Goal: Register for event/course

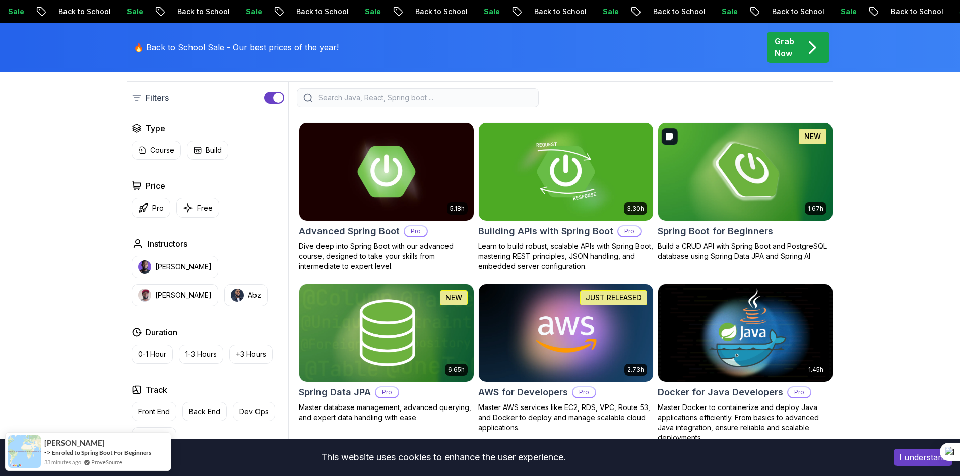
click at [786, 198] on img at bounding box center [745, 171] width 183 height 102
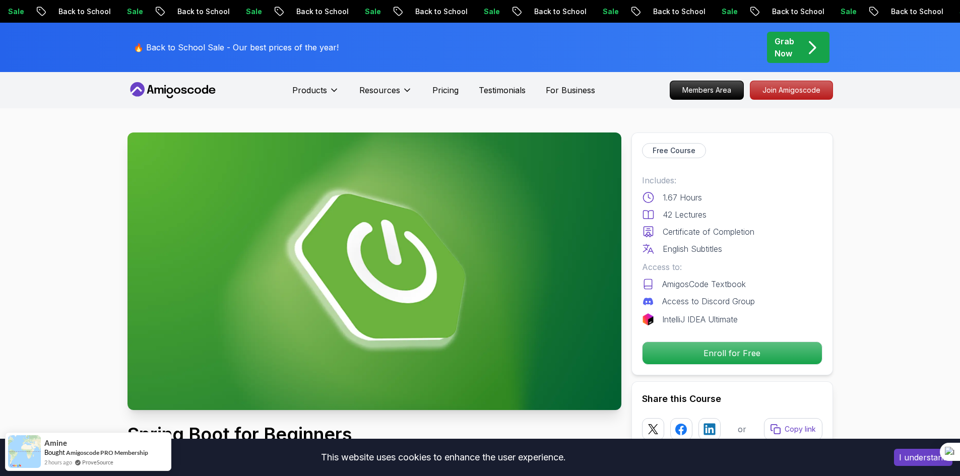
scroll to position [101, 0]
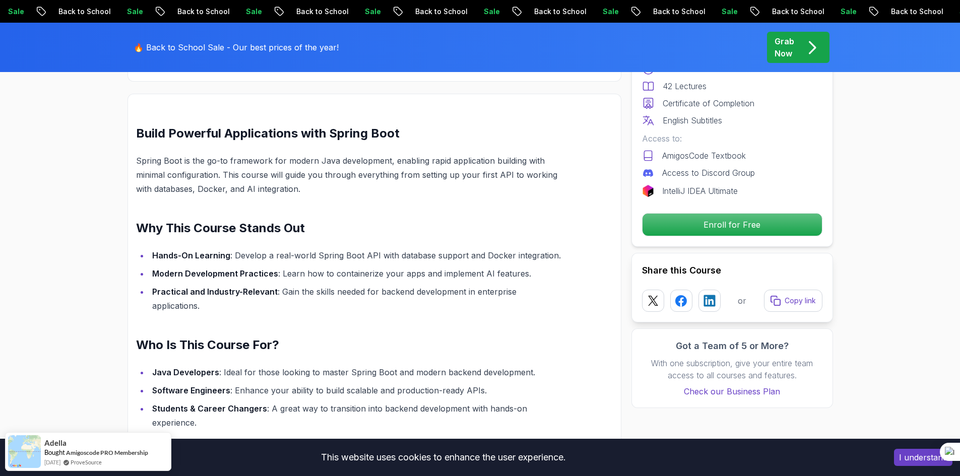
scroll to position [504, 0]
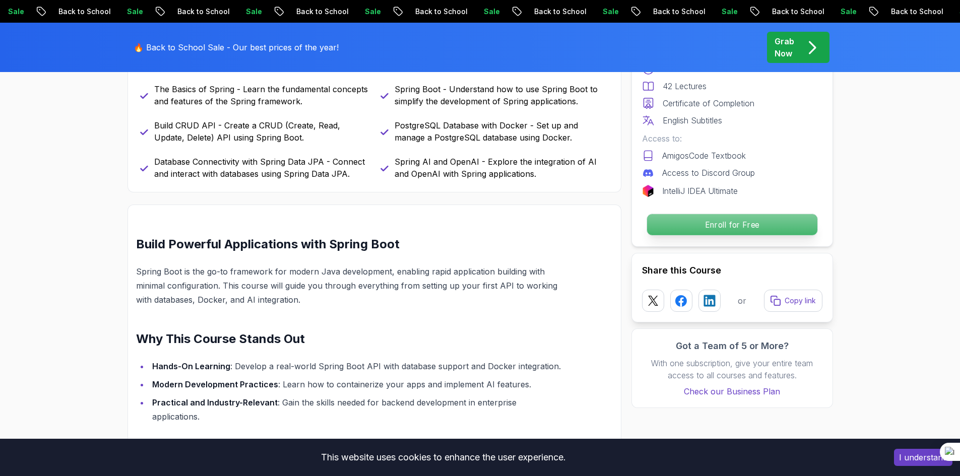
click at [734, 221] on p "Enroll for Free" at bounding box center [732, 224] width 170 height 21
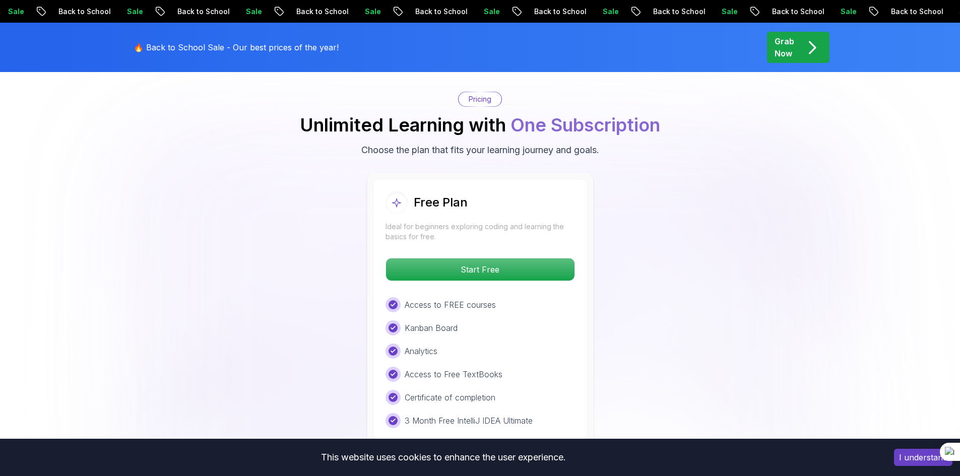
scroll to position [2051, 0]
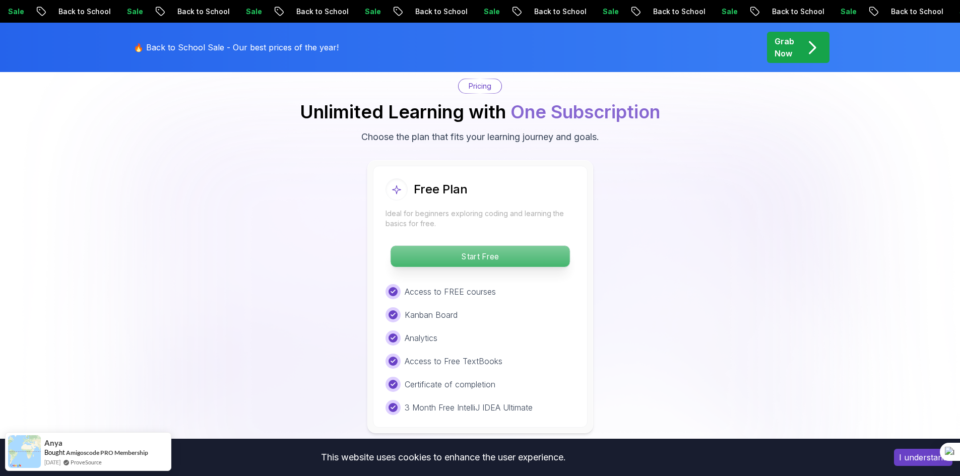
click at [510, 246] on p "Start Free" at bounding box center [480, 256] width 179 height 21
